Goal: Learn about a topic

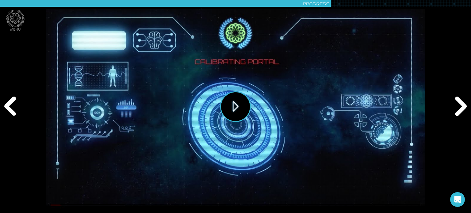
click at [232, 106] on button "Replay" at bounding box center [235, 106] width 31 height 31
click at [458, 114] on div "Next" at bounding box center [460, 107] width 23 height 64
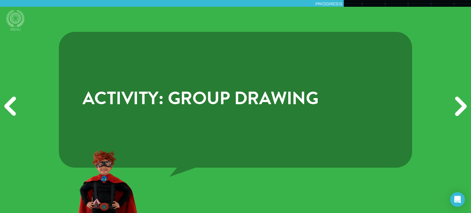
click at [459, 114] on div "Next" at bounding box center [460, 107] width 23 height 64
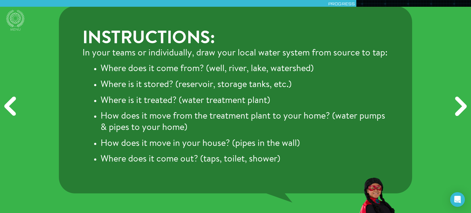
click at [460, 108] on div "Next" at bounding box center [460, 107] width 23 height 64
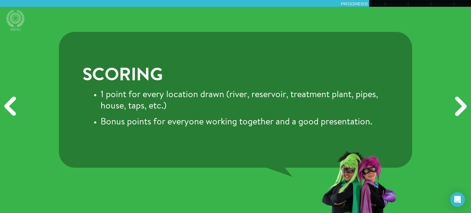
click at [460, 108] on div "Next" at bounding box center [460, 107] width 23 height 64
